Goal: Information Seeking & Learning: Learn about a topic

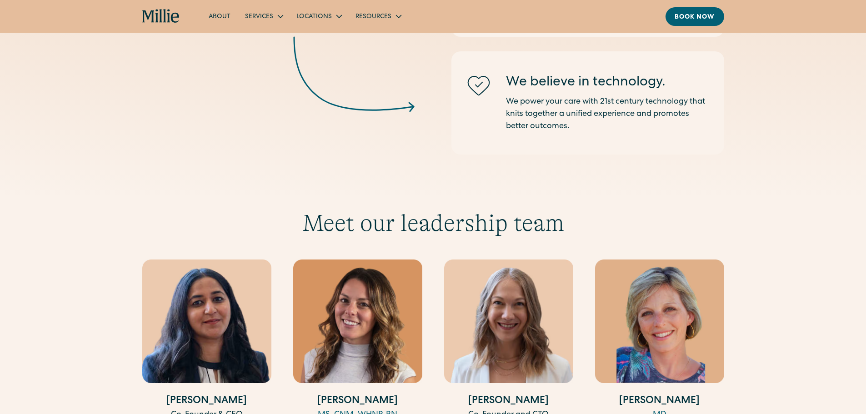
scroll to position [1917, 0]
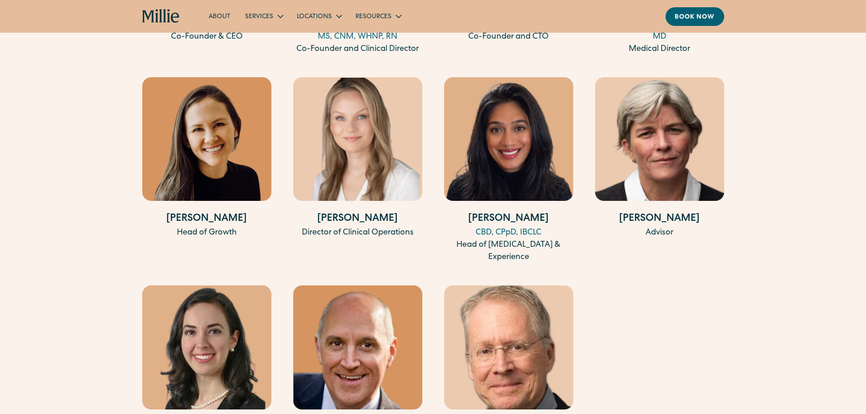
click at [228, 156] on img at bounding box center [206, 139] width 129 height 124
drag, startPoint x: 470, startPoint y: 222, endPoint x: 558, endPoint y: 220, distance: 88.3
click at [558, 227] on div "CBD, CPpD, IBCLC" at bounding box center [508, 233] width 129 height 12
click at [477, 136] on img at bounding box center [508, 139] width 129 height 124
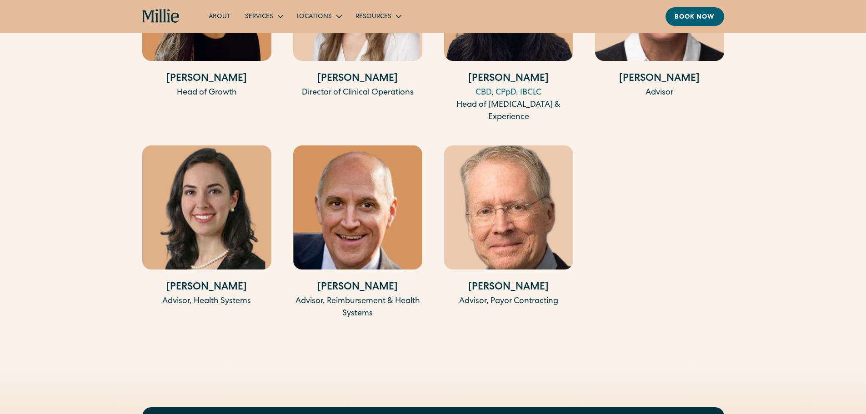
scroll to position [2060, 0]
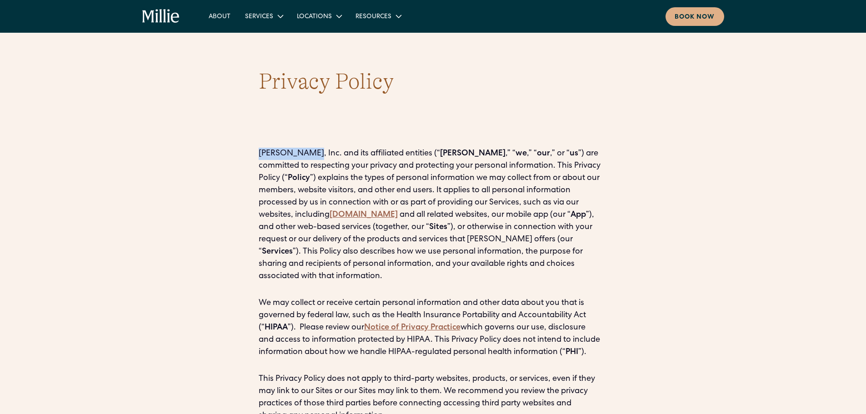
drag, startPoint x: 253, startPoint y: 150, endPoint x: 299, endPoint y: 150, distance: 46.4
